Goal: Task Accomplishment & Management: Manage account settings

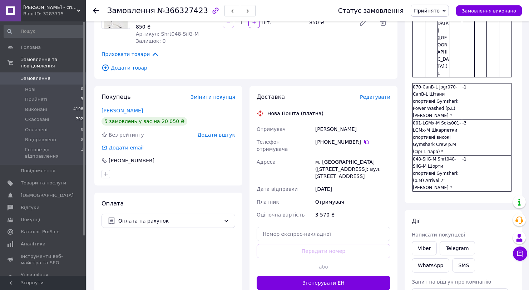
scroll to position [200, 0]
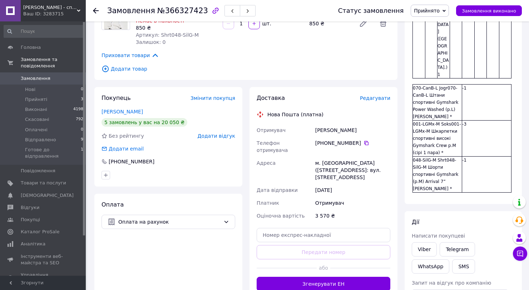
click at [374, 95] on span "Редагувати" at bounding box center [375, 98] width 30 height 6
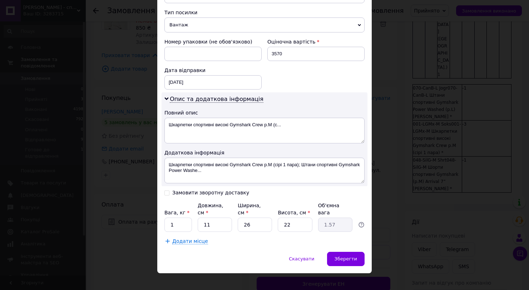
scroll to position [275, 0]
click at [351, 257] on span "Зберегти" at bounding box center [345, 259] width 23 height 5
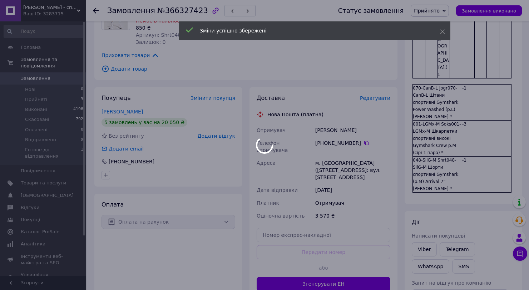
scroll to position [23, 0]
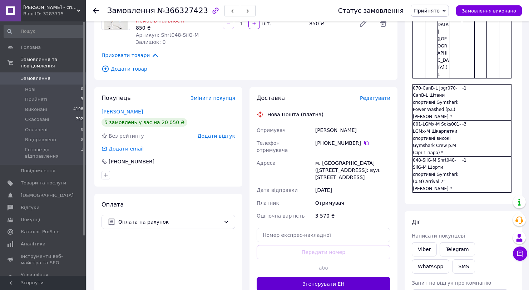
click at [343, 277] on button "Згенерувати ЕН" at bounding box center [323, 284] width 134 height 14
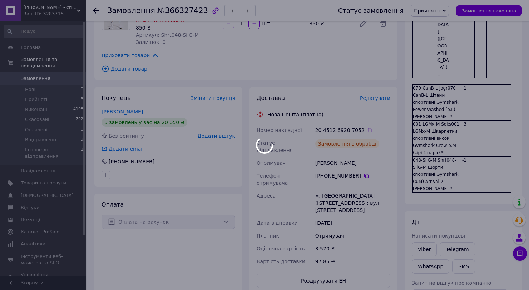
type textarea "Дякую! ТТН 20 4512 6920 7052 Підписуйтесь на сповіщення про оновлення в телегра…"
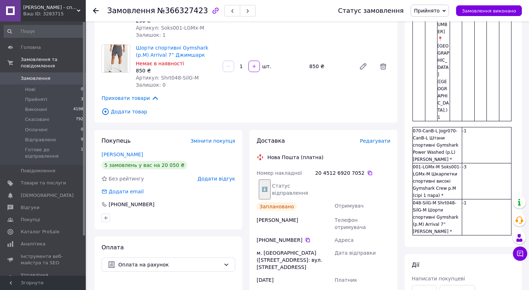
scroll to position [169, 0]
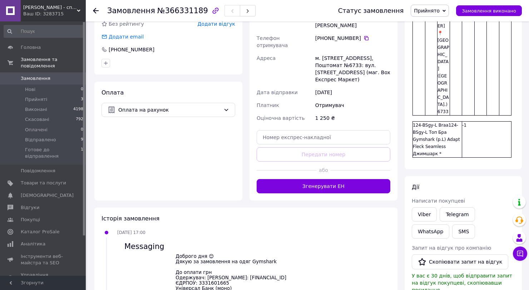
scroll to position [209, 0]
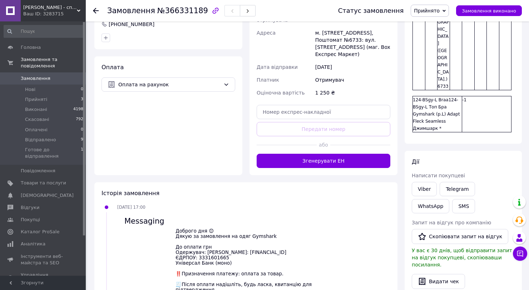
click at [355, 154] on div "Доставка Редагувати Нова Пошта (платна) Отримувач Шуляковская Мария Телефон отр…" at bounding box center [323, 63] width 148 height 226
click at [354, 154] on button "Згенерувати ЕН" at bounding box center [323, 161] width 134 height 14
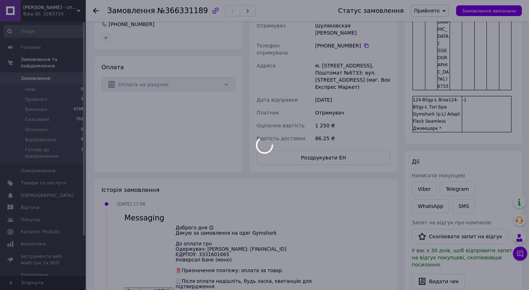
type textarea "Дякую! ТТН 20 4512 6920 7206 Підписуйтесь на сповіщення про оновлення в телегра…"
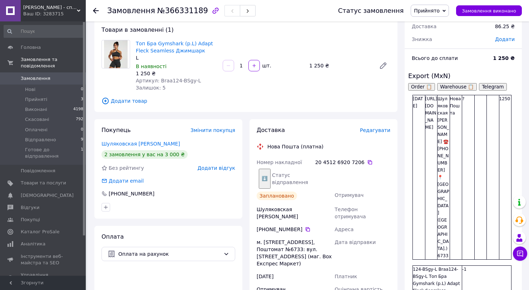
scroll to position [33, 0]
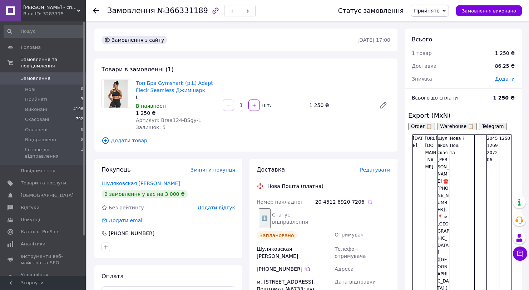
click at [420, 126] on button "Order 📋" at bounding box center [421, 127] width 27 height 8
drag, startPoint x: 158, startPoint y: 119, endPoint x: 206, endPoint y: 120, distance: 48.2
click at [206, 120] on div "Артикул: Braa124-BSgy-L" at bounding box center [176, 120] width 81 height 7
copy span "Braa124-BSgy-L"
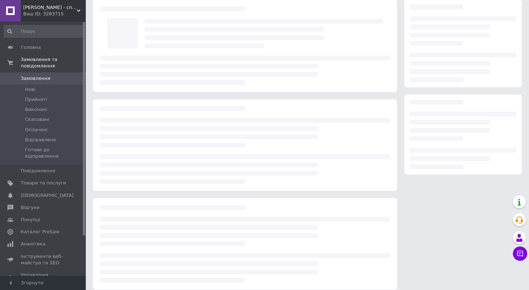
scroll to position [30, 0]
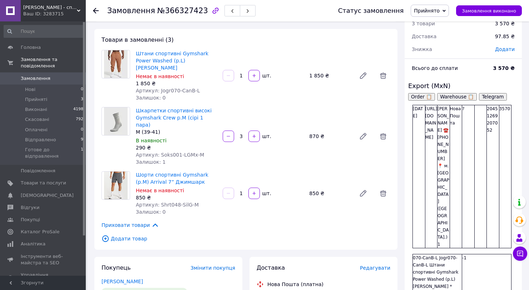
click at [418, 96] on button "Order 📋" at bounding box center [421, 97] width 27 height 8
drag, startPoint x: 159, startPoint y: 84, endPoint x: 200, endPoint y: 83, distance: 40.4
click at [200, 87] on div "Артикул: Jogr070-CanB-L" at bounding box center [176, 90] width 81 height 7
drag, startPoint x: 158, startPoint y: 85, endPoint x: 201, endPoint y: 83, distance: 43.6
click at [201, 87] on div "Артикул: Jogr070-CanB-L" at bounding box center [176, 90] width 81 height 7
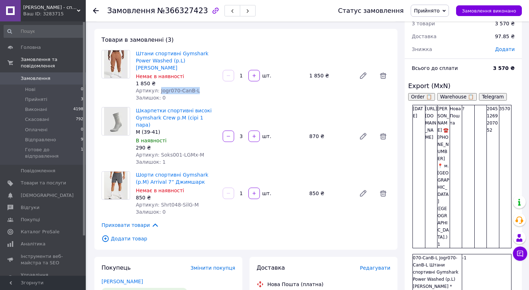
copy span "Jogr070-CanB-L"
drag, startPoint x: 158, startPoint y: 140, endPoint x: 205, endPoint y: 140, distance: 46.8
click at [205, 151] on div "Артикул: Soks001-LGMx-M" at bounding box center [176, 154] width 81 height 7
copy span "Soks001-LGMx-M"
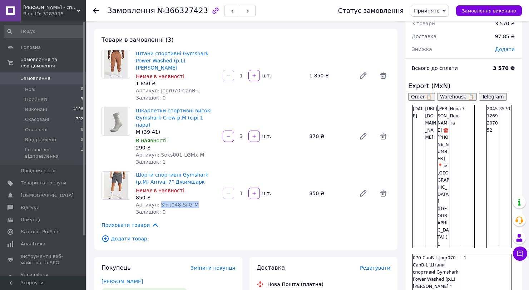
drag, startPoint x: 158, startPoint y: 190, endPoint x: 207, endPoint y: 190, distance: 49.3
click at [207, 201] on div "Артикул: Shrt048-SilG-M" at bounding box center [176, 204] width 81 height 7
copy span "Shrt048-SilG-M"
